Goal: Find contact information: Find contact information

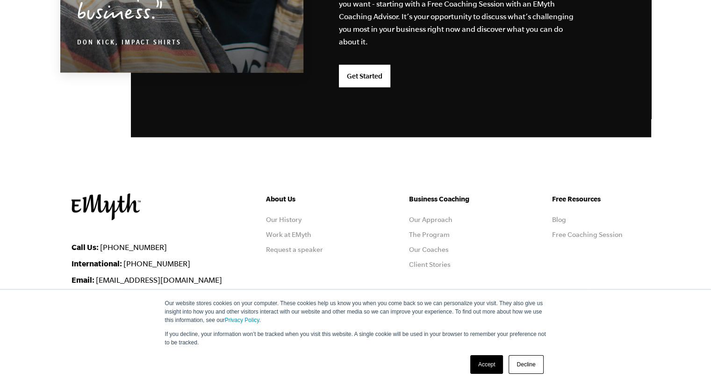
scroll to position [2496, 0]
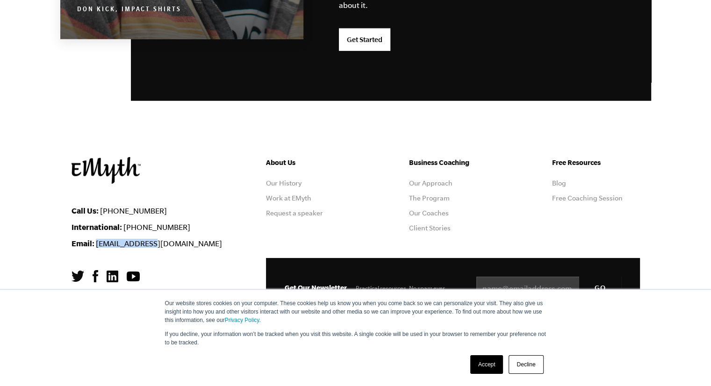
drag, startPoint x: 170, startPoint y: 240, endPoint x: 95, endPoint y: 244, distance: 75.4
click at [95, 244] on li "Email: info@emyth.com" at bounding box center [162, 243] width 180 height 9
copy link "[EMAIL_ADDRESS][DOMAIN_NAME]"
drag, startPoint x: 173, startPoint y: 206, endPoint x: 100, endPoint y: 208, distance: 72.5
click at [100, 208] on li "Call Us: 1-800-300-3531" at bounding box center [162, 210] width 180 height 9
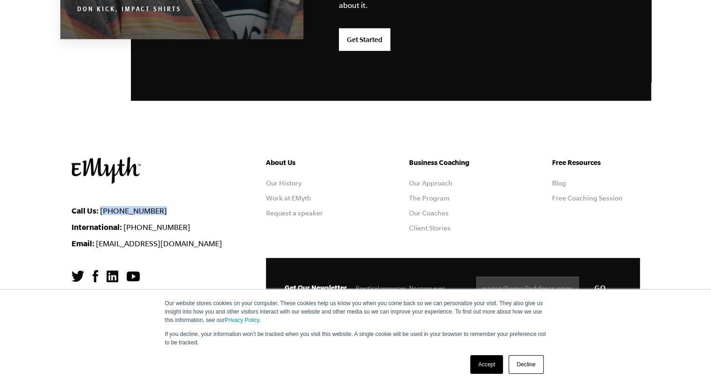
copy link "[PHONE_NUMBER]"
drag, startPoint x: 662, startPoint y: 204, endPoint x: 667, endPoint y: 204, distance: 5.6
click at [663, 204] on footer "Call Us: 1-800-300-3531 International: +1-541-552-4600 Email: info@emyth.com Ab…" at bounding box center [355, 271] width 711 height 229
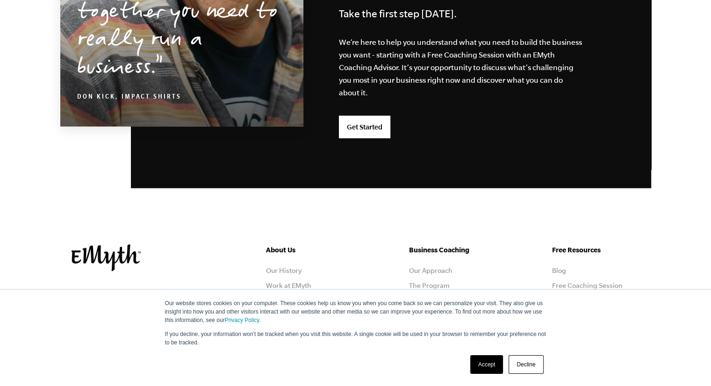
scroll to position [2402, 0]
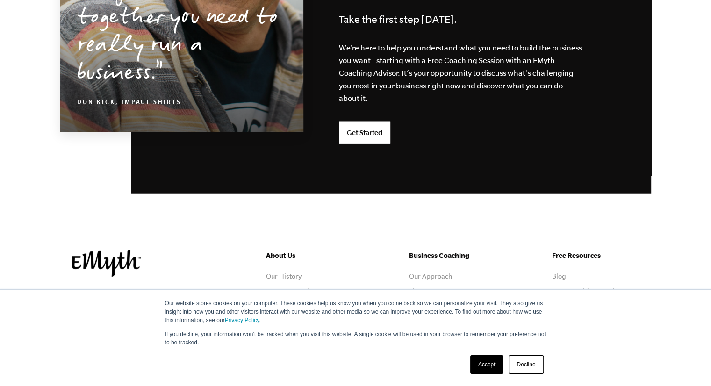
click at [494, 373] on link "Accept" at bounding box center [486, 364] width 33 height 19
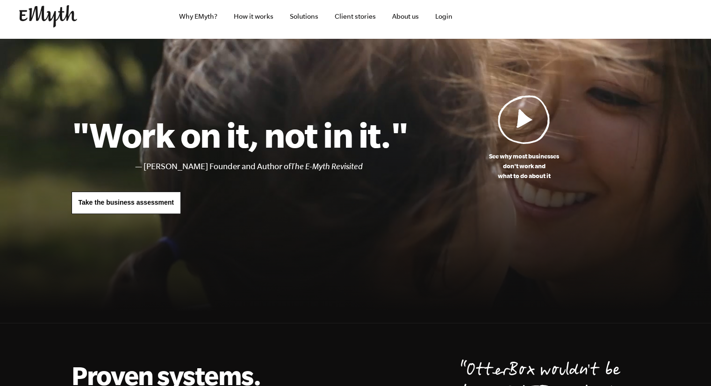
scroll to position [0, 0]
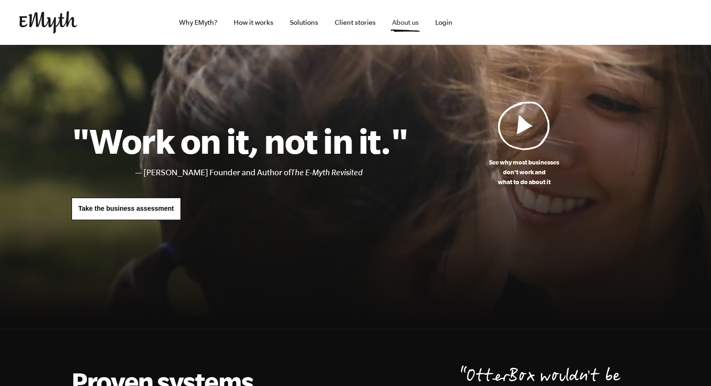
click at [408, 25] on link "About us" at bounding box center [406, 22] width 42 height 45
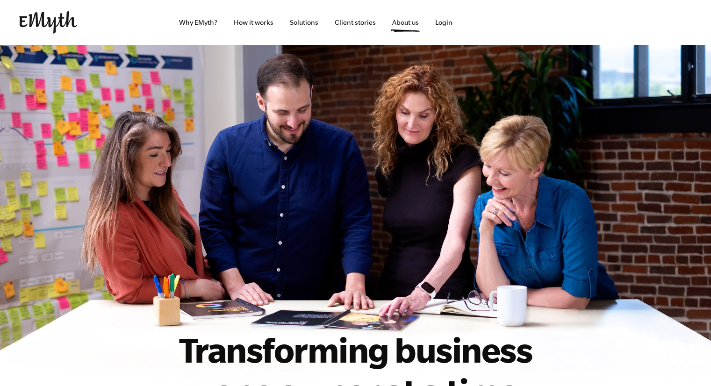
drag, startPoint x: 715, startPoint y: 318, endPoint x: 685, endPoint y: -3, distance: 323.0
click at [685, 0] on html "Why EMyth? Solutions How It Works Client Stories About Us Free Resources Why EM…" at bounding box center [355, 193] width 711 height 386
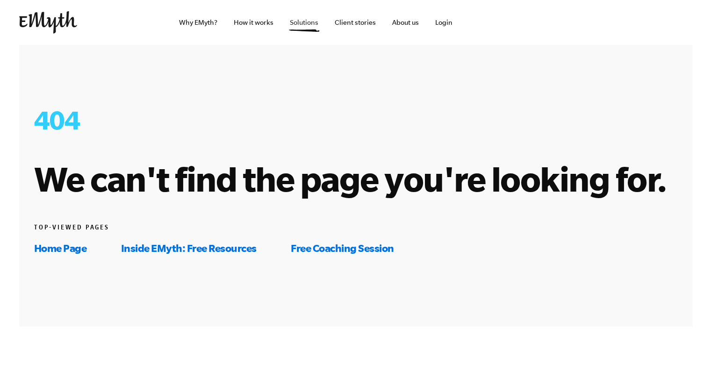
click at [301, 22] on link "Solutions" at bounding box center [303, 22] width 43 height 45
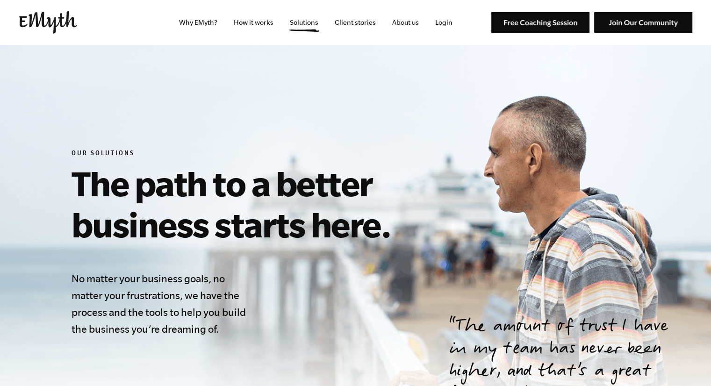
click at [410, 24] on link "About us" at bounding box center [406, 22] width 42 height 45
